Goal: Information Seeking & Learning: Find specific fact

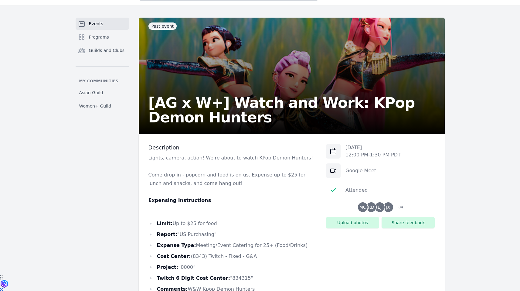
scroll to position [52, 0]
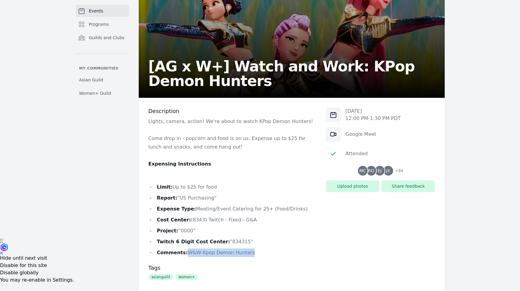
drag, startPoint x: 243, startPoint y: 252, endPoint x: 186, endPoint y: 254, distance: 57.3
click at [186, 254] on li "Comments: W&W Kpop Demon Hunters" at bounding box center [232, 252] width 168 height 8
copy li "W&W Kpop Demon Hunters"
drag, startPoint x: 222, startPoint y: 241, endPoint x: 254, endPoint y: 241, distance: 32.2
click at [254, 241] on li "Twitch 6 Digit Cost Center: "834315"" at bounding box center [232, 241] width 168 height 8
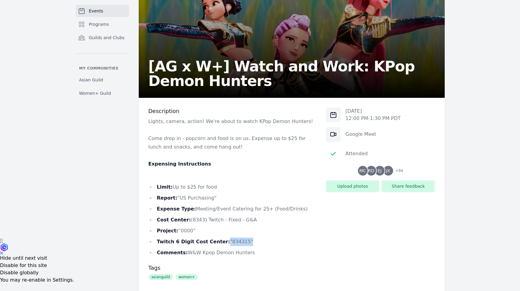
click at [254, 241] on li "Twitch 6 Digit Cost Center: "834315"" at bounding box center [232, 241] width 168 height 8
drag, startPoint x: 249, startPoint y: 251, endPoint x: 184, endPoint y: 251, distance: 65.2
click at [184, 251] on li "Comments: W&W Kpop Demon Hunters" at bounding box center [232, 252] width 168 height 8
copy li "W&W Kpop Demon Hunters"
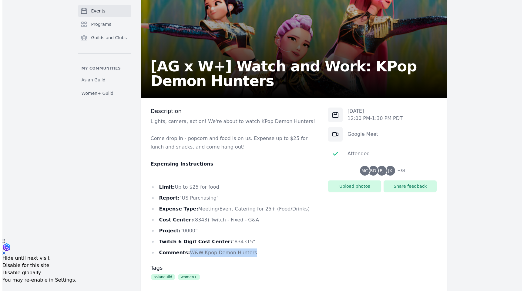
scroll to position [89, 0]
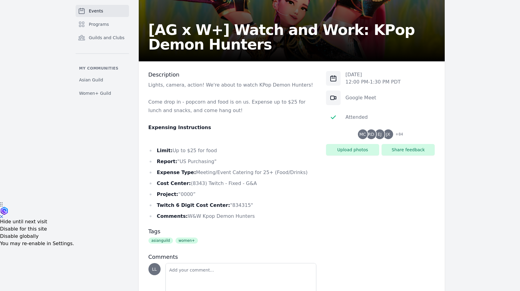
click at [258, 220] on div "Description Lights, camera, action! We're about to watch KPop Demon Hunters! Co…" at bounding box center [232, 188] width 168 height 234
drag, startPoint x: 226, startPoint y: 215, endPoint x: 184, endPoint y: 216, distance: 41.3
click at [184, 216] on li "Comments: W&W Kpop Demon Hunters" at bounding box center [232, 216] width 168 height 8
copy li "W&W Kpop Demon Hunters"
click at [359, 120] on div "Attended" at bounding box center [356, 116] width 22 height 7
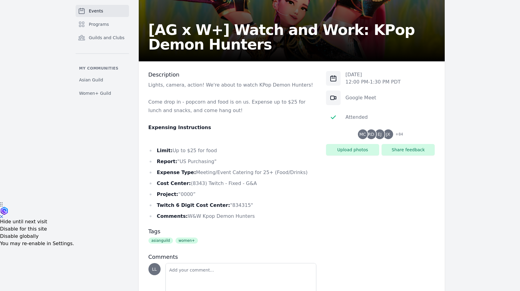
click at [378, 133] on span "EJ" at bounding box center [379, 134] width 4 height 4
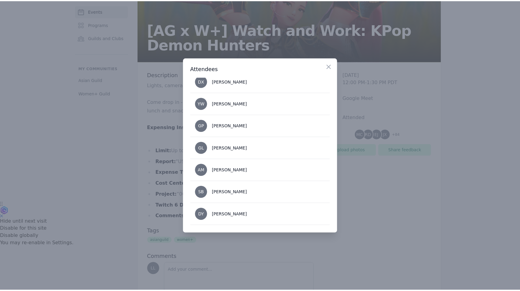
scroll to position [611, 0]
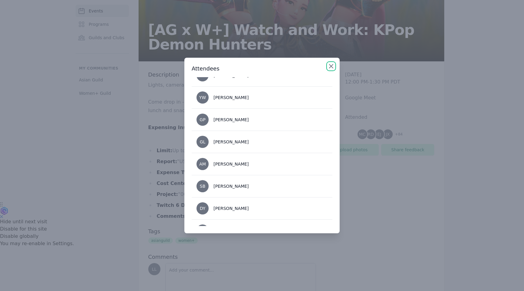
click at [332, 66] on icon "button" at bounding box center [331, 66] width 4 height 4
